Goal: Information Seeking & Learning: Learn about a topic

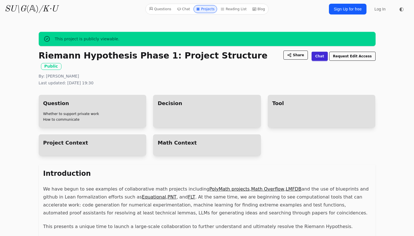
click at [20, 9] on icon "SU\G" at bounding box center [16, 9] width 22 height 9
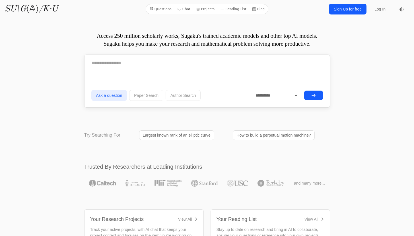
click at [125, 67] on textarea at bounding box center [206, 63] width 231 height 14
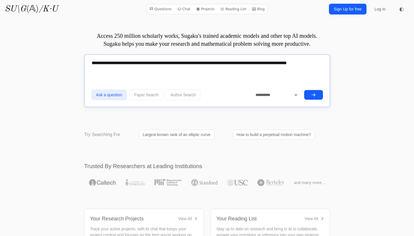
type textarea "**********"
click at [316, 93] on button "submit" at bounding box center [313, 95] width 19 height 10
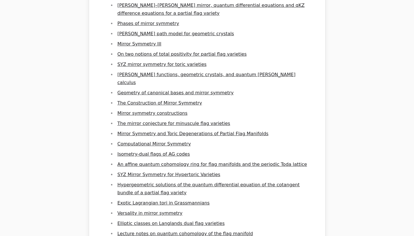
scroll to position [1314, 0]
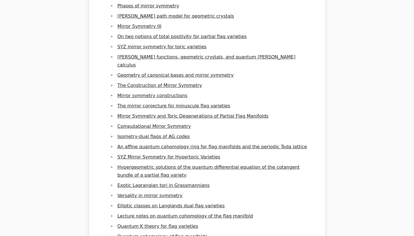
click at [168, 113] on link "Mirror Symmetry and Toric Degenerations of Partial Flag Manifolds" at bounding box center [192, 115] width 151 height 5
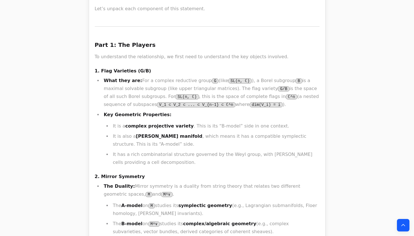
scroll to position [1433, 0]
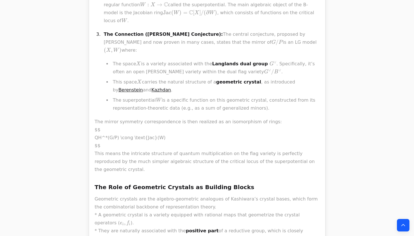
scroll to position [1302, 0]
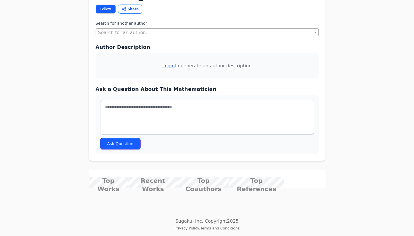
scroll to position [533, 0]
click at [0, 0] on link "The mirror conjecture for minuscule flag varieties" at bounding box center [0, 0] width 0 height 0
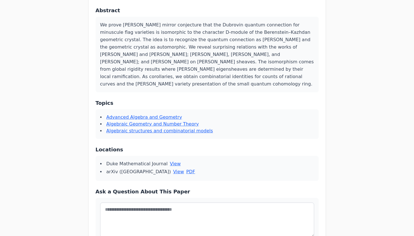
scroll to position [124, 0]
click at [186, 169] on link "PDF" at bounding box center [190, 172] width 9 height 7
